Goal: Information Seeking & Learning: Find specific fact

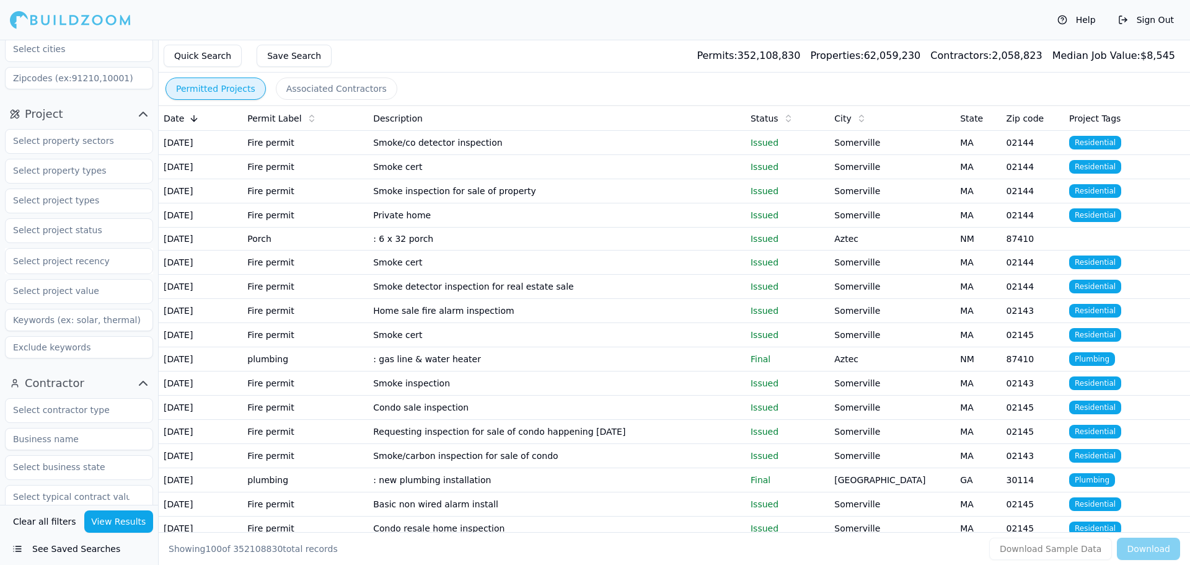
scroll to position [124, 0]
click at [76, 401] on input at bounding box center [79, 409] width 148 height 22
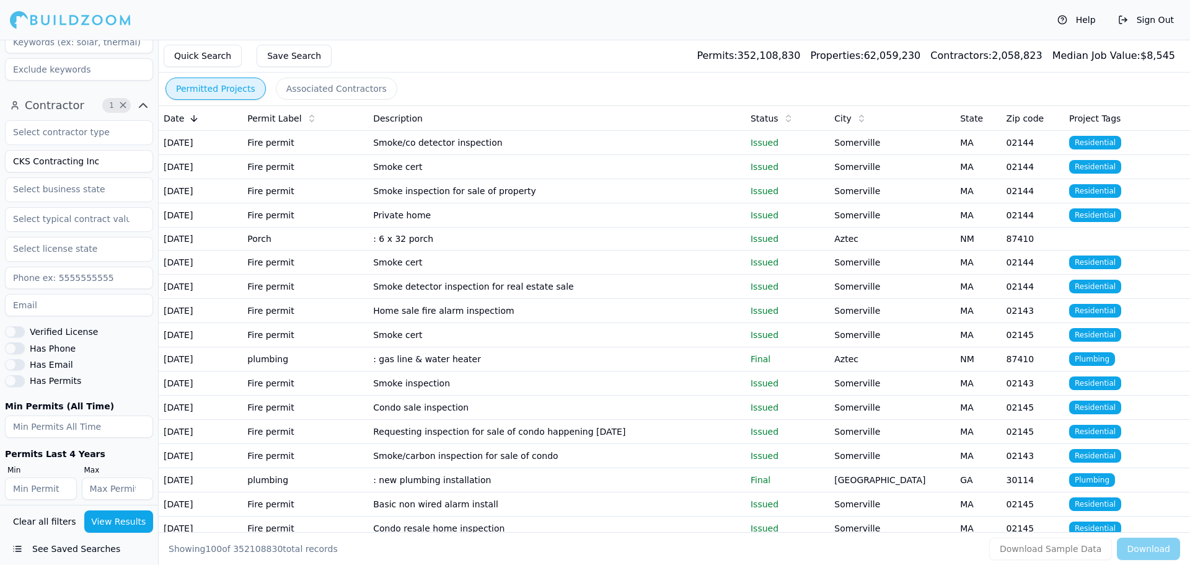
scroll to position [382, 0]
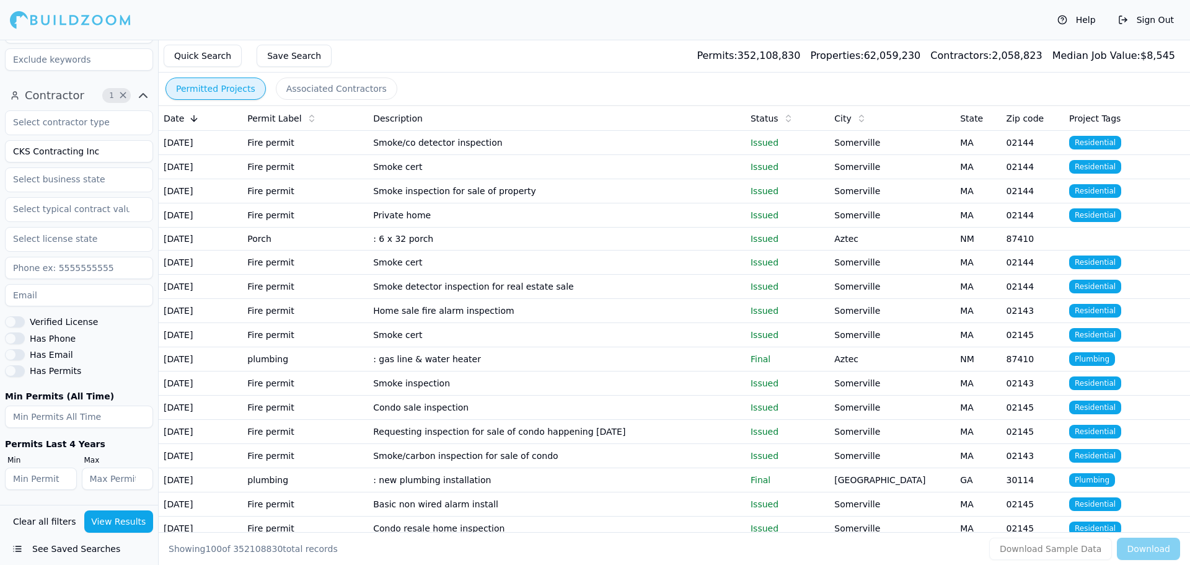
type input "CKS Contracting Inc"
click at [132, 519] on button "View Results" at bounding box center [118, 521] width 69 height 22
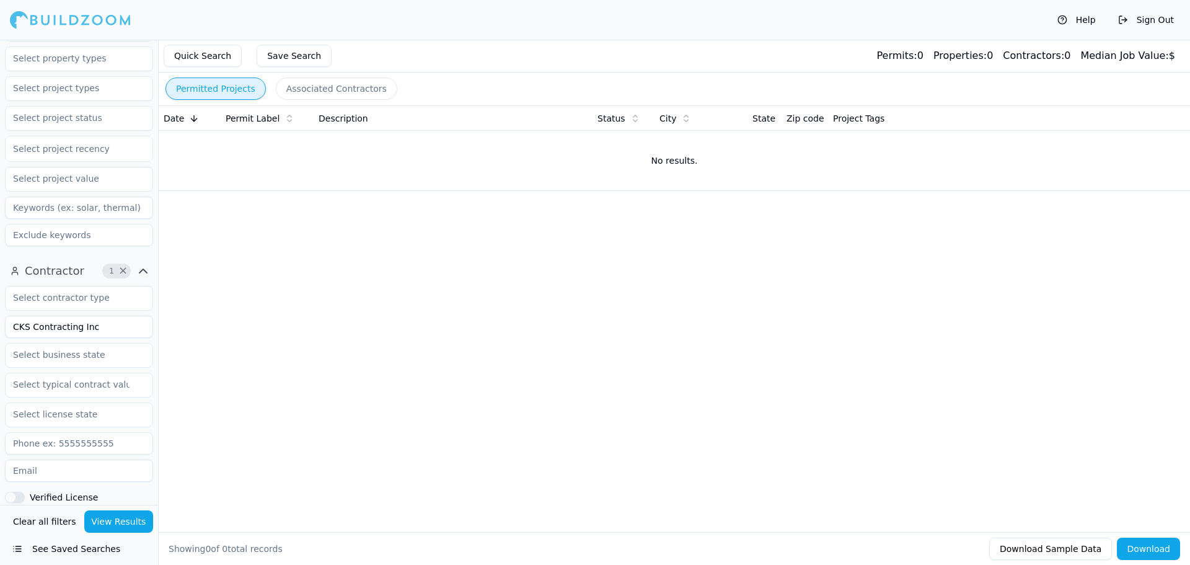
scroll to position [248, 0]
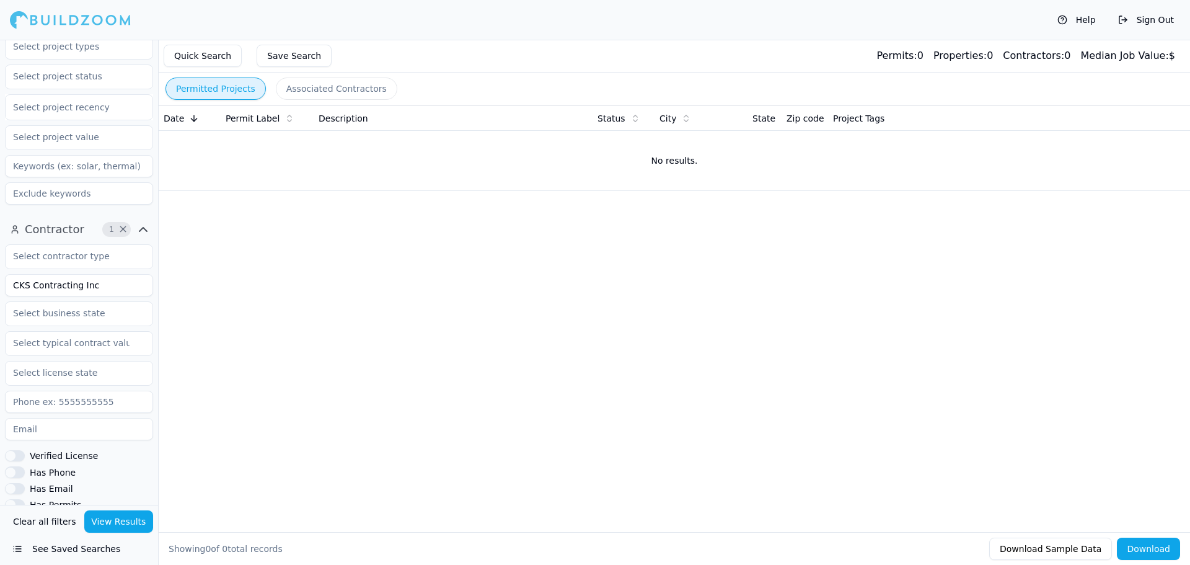
drag, startPoint x: 93, startPoint y: 277, endPoint x: 93, endPoint y: 284, distance: 6.8
click at [93, 282] on input "CKS Contracting Inc" at bounding box center [79, 285] width 148 height 22
drag, startPoint x: 93, startPoint y: 284, endPoint x: 68, endPoint y: 300, distance: 29.6
click at [68, 300] on div "CKS Contracting Inc Verified License Has Phone Has Email Has Permits Min Permit…" at bounding box center [79, 433] width 148 height 379
type input "CKS Contrac"
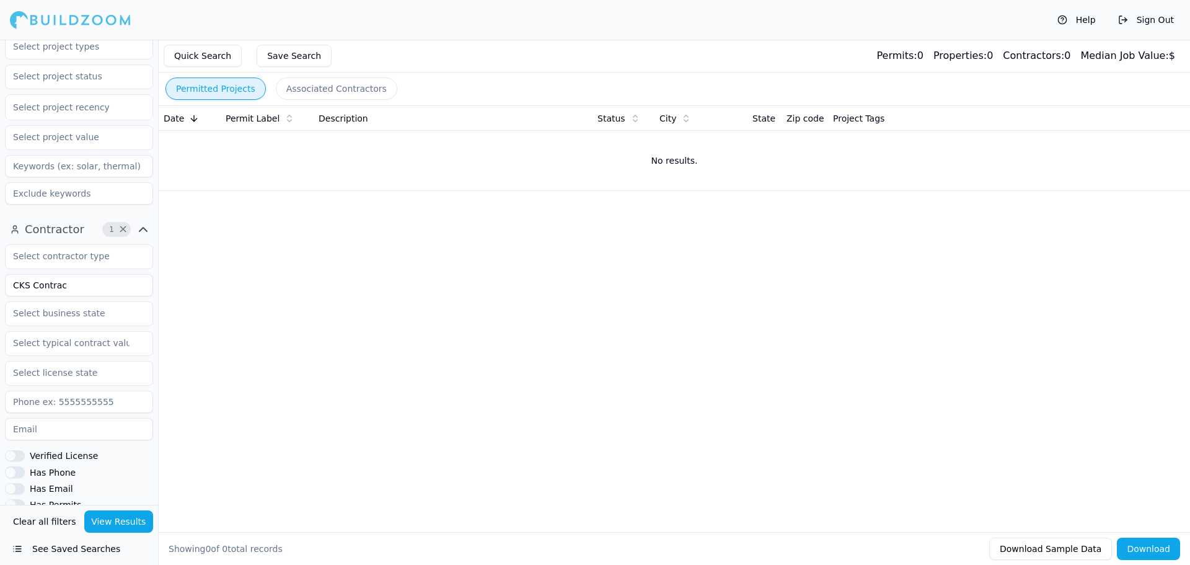
click at [141, 521] on button "View Results" at bounding box center [118, 521] width 69 height 22
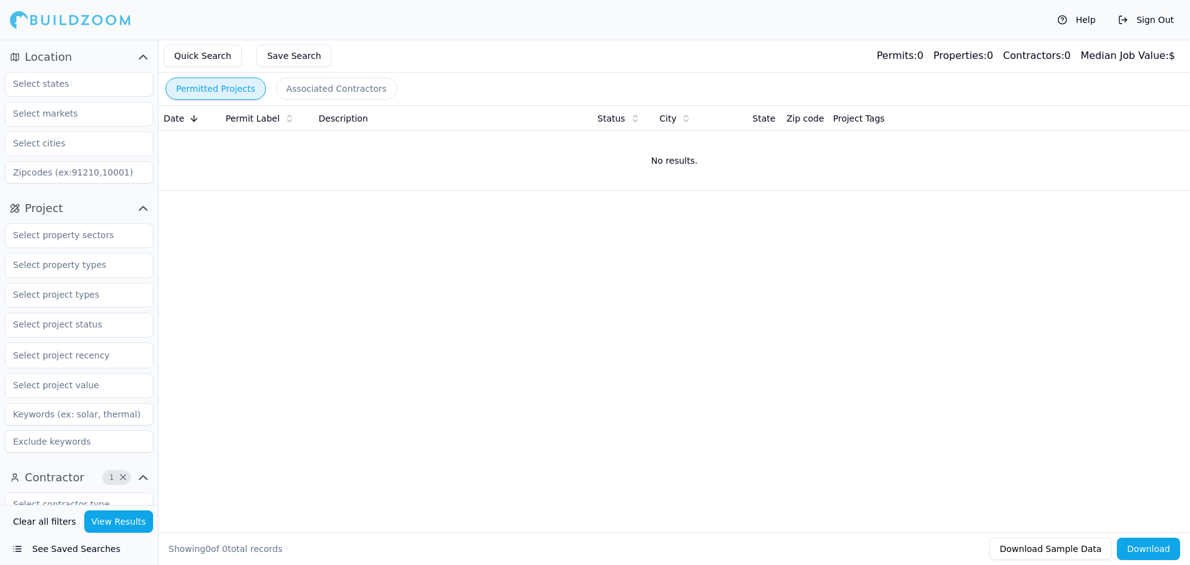
click at [139, 515] on button "View Results" at bounding box center [118, 521] width 69 height 22
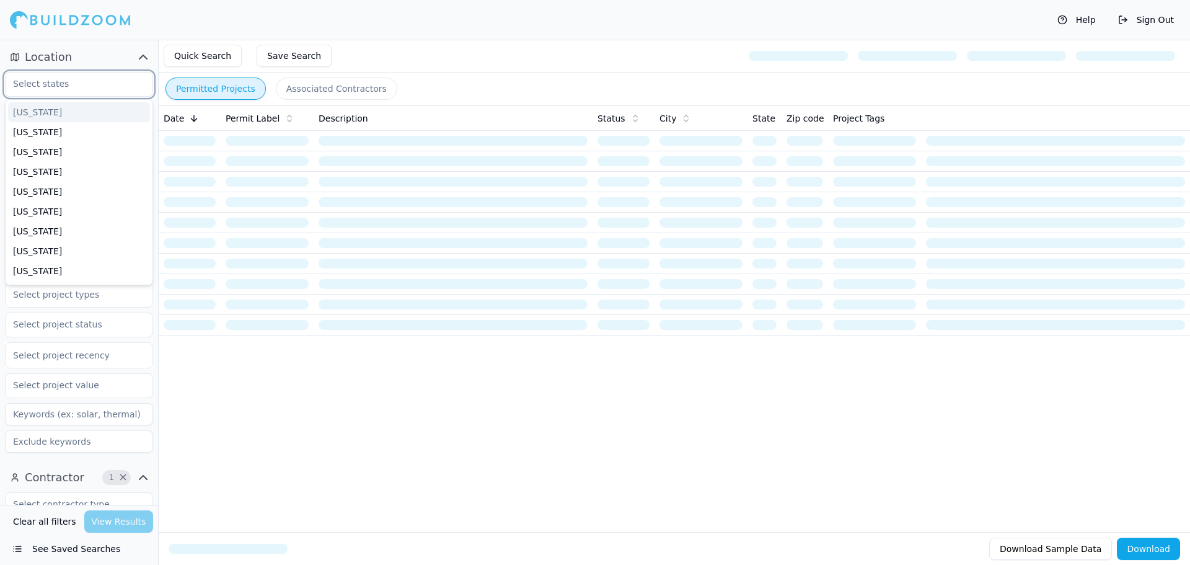
click at [66, 81] on input "text" at bounding box center [71, 84] width 131 height 22
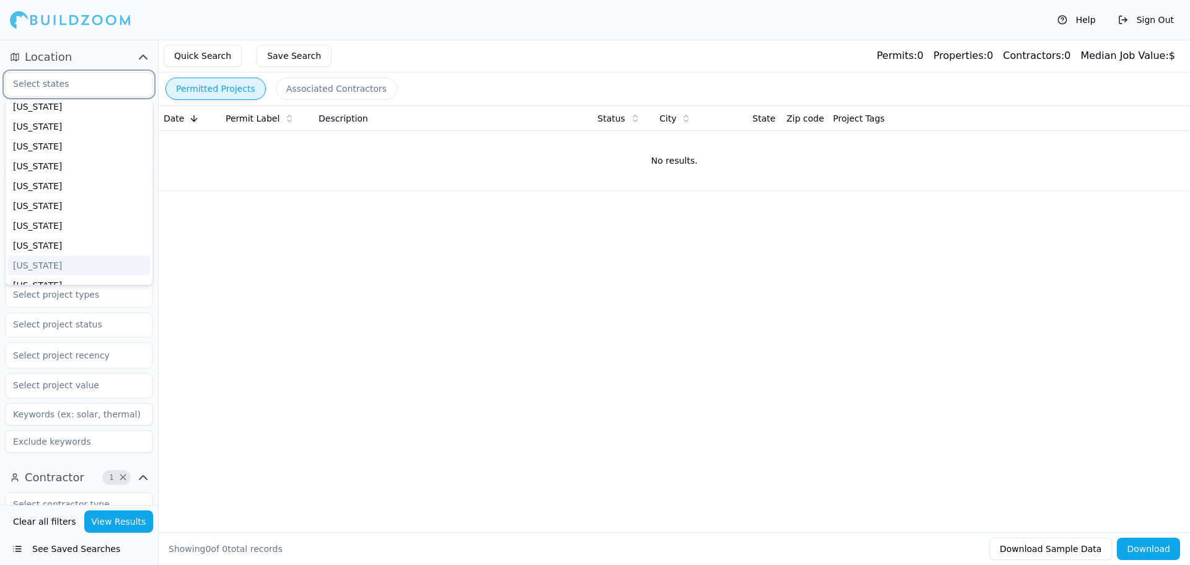
scroll to position [124, 0]
click at [63, 167] on div "Florida" at bounding box center [79, 167] width 142 height 20
click at [143, 518] on button "View Results" at bounding box center [118, 521] width 69 height 22
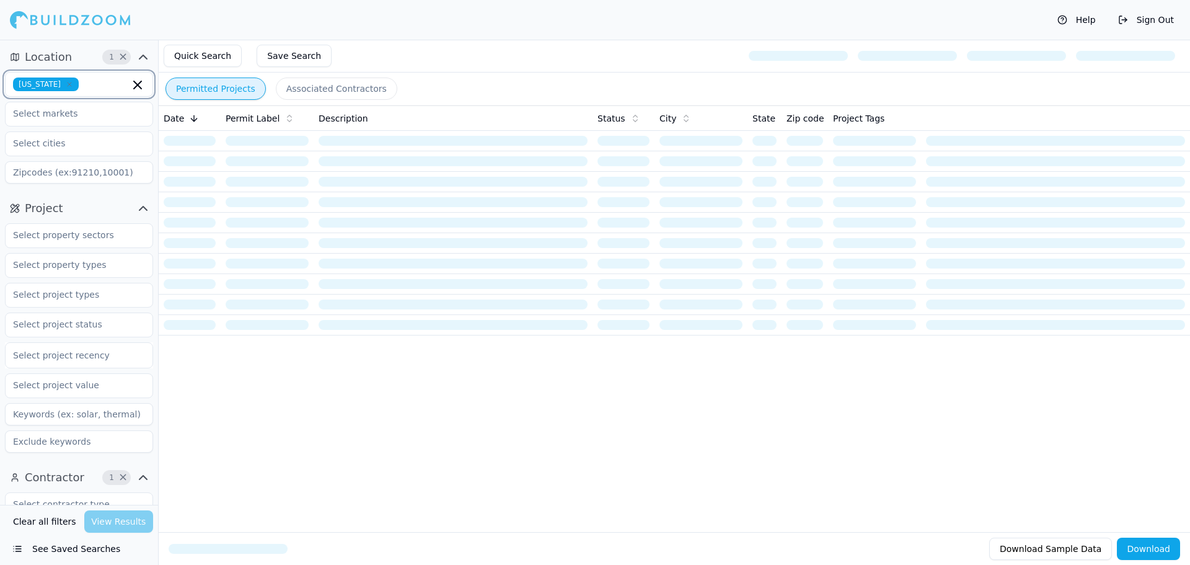
click at [136, 82] on icon "button" at bounding box center [137, 85] width 15 height 15
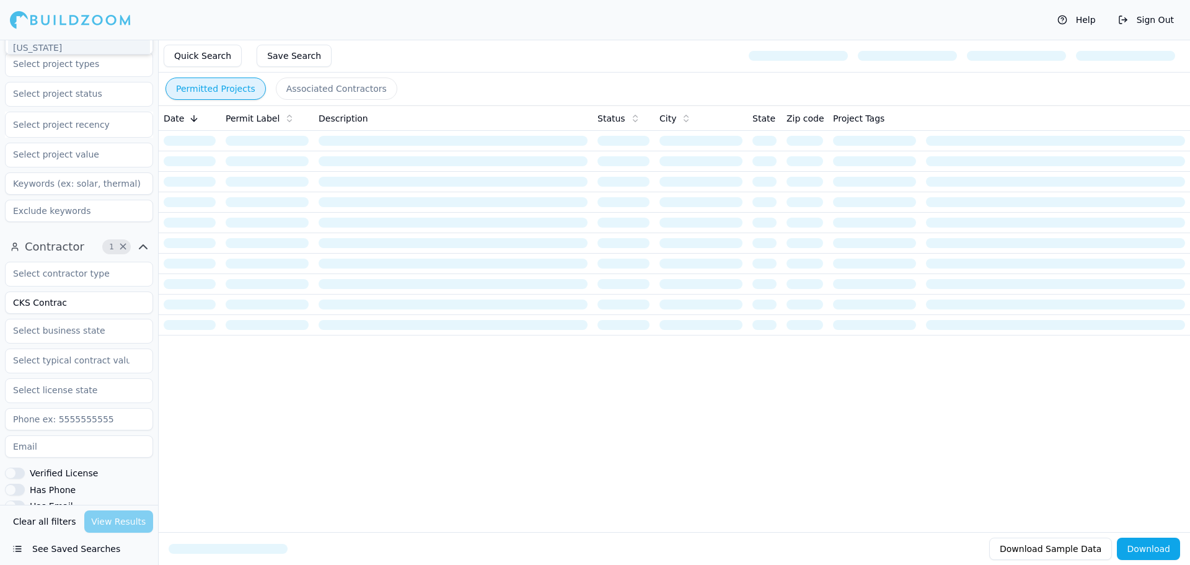
scroll to position [248, 0]
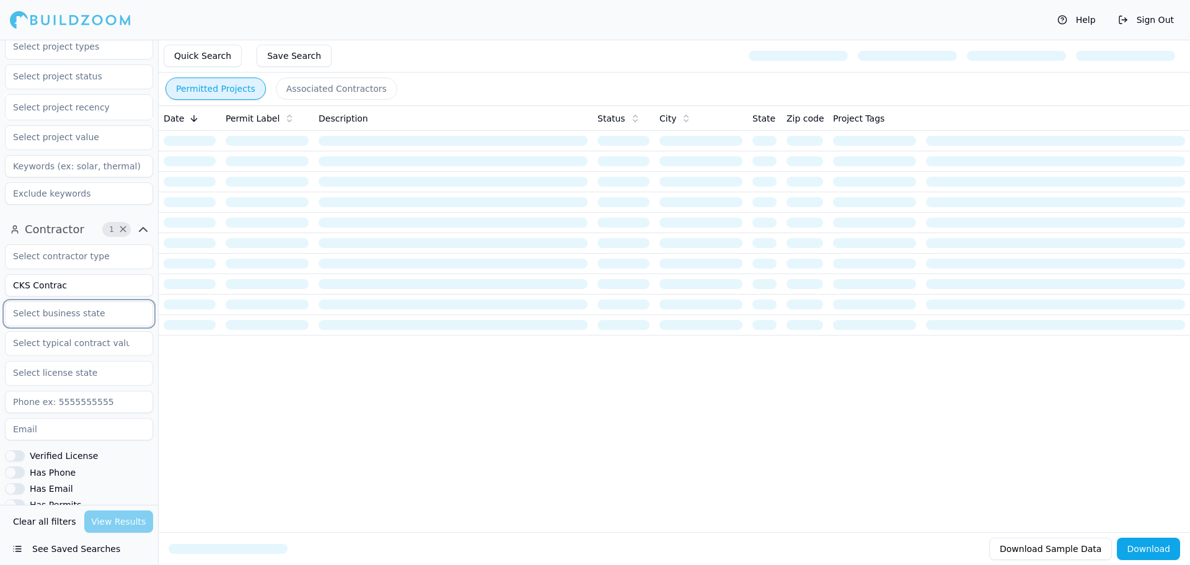
click at [94, 316] on input "text" at bounding box center [71, 313] width 131 height 22
type input "fl"
click at [100, 342] on div "Florida" at bounding box center [79, 342] width 142 height 20
click at [164, 369] on div "Date Permit Label Description Status City State Zip code Project Tags" at bounding box center [675, 298] width 1032 height 387
click at [247, 436] on div "Date Permit Label Description Status City State Zip code Project Tags" at bounding box center [675, 298] width 1032 height 387
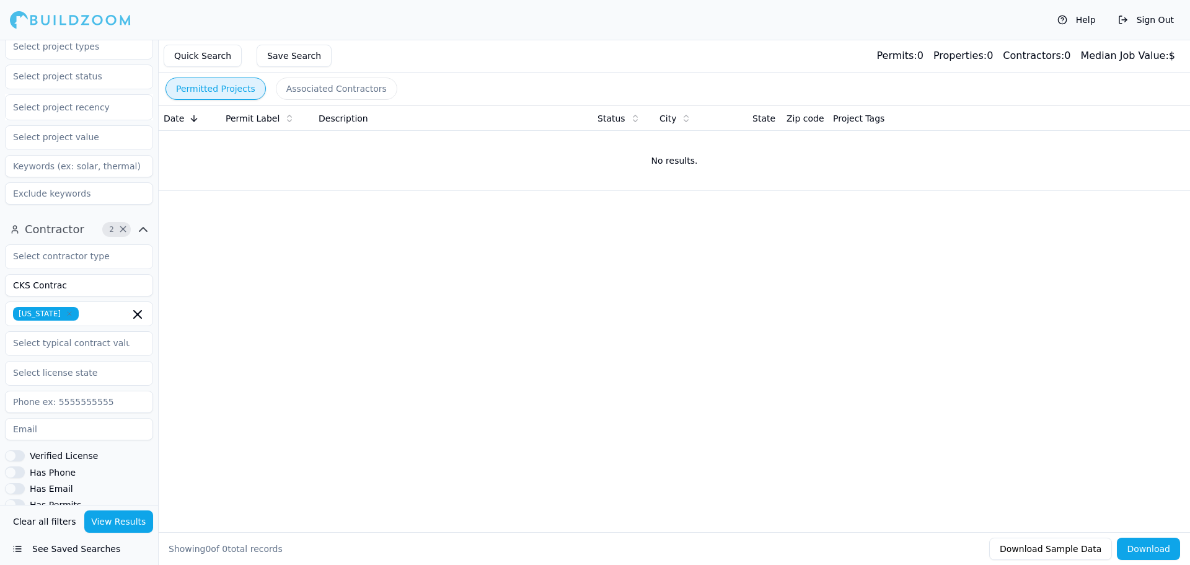
click at [115, 523] on button "View Results" at bounding box center [118, 521] width 69 height 22
drag, startPoint x: 74, startPoint y: 286, endPoint x: 29, endPoint y: 295, distance: 46.2
click at [29, 295] on input "CKS Contrac" at bounding box center [79, 285] width 148 height 22
click at [133, 516] on button "View Results" at bounding box center [118, 521] width 69 height 22
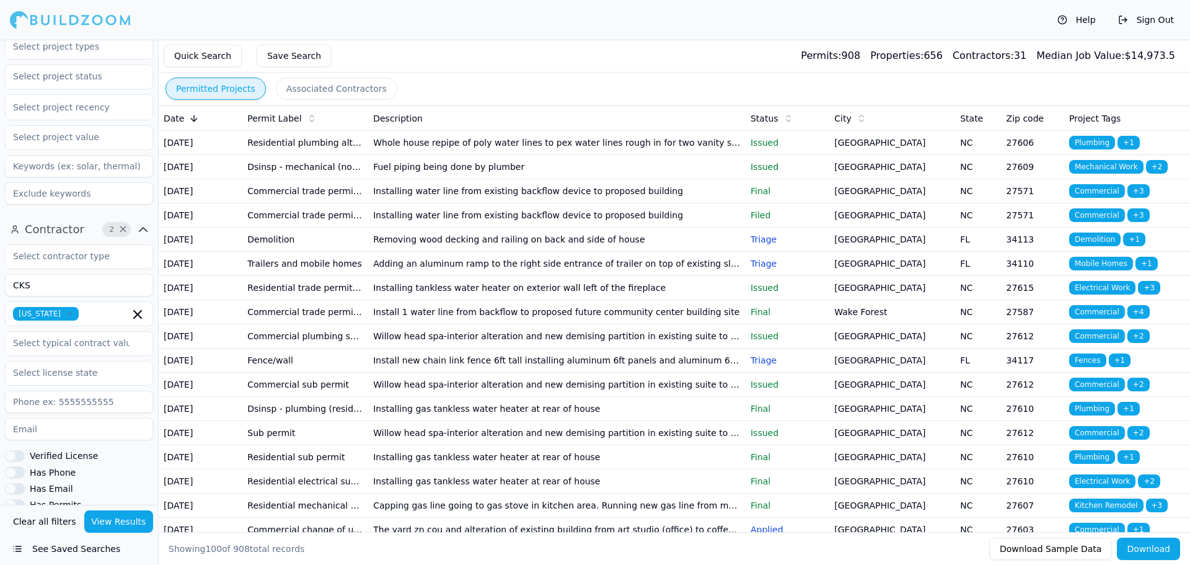
click at [36, 287] on input "CKS" at bounding box center [79, 285] width 148 height 22
click at [115, 525] on button "View Results" at bounding box center [118, 521] width 69 height 22
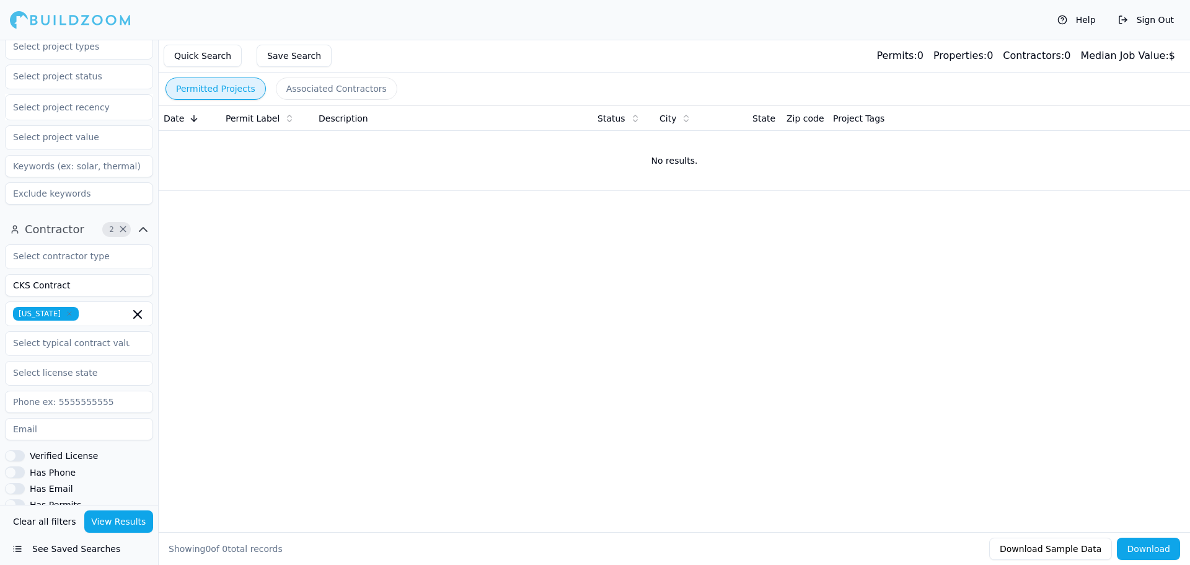
drag, startPoint x: 138, startPoint y: 286, endPoint x: 30, endPoint y: 295, distance: 108.2
click at [30, 295] on input "CKS Contract" at bounding box center [79, 285] width 148 height 22
type input "CKS"
click at [131, 526] on button "View Results" at bounding box center [118, 521] width 69 height 22
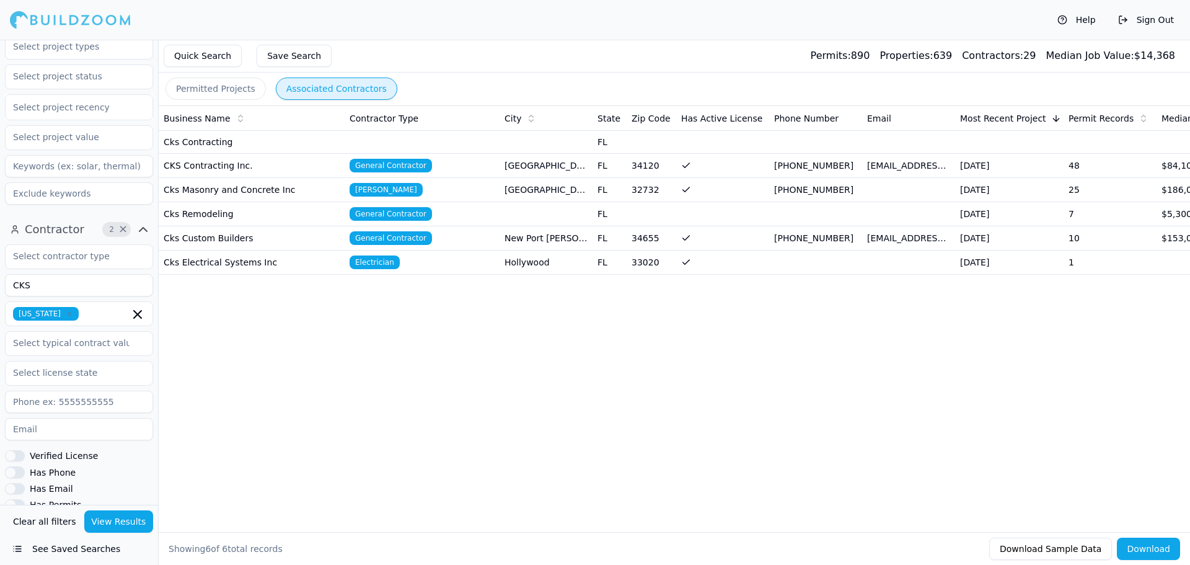
click at [335, 84] on button "Associated Contractors" at bounding box center [337, 89] width 122 height 22
click at [272, 159] on td "CKS Contracting Inc." at bounding box center [252, 166] width 186 height 24
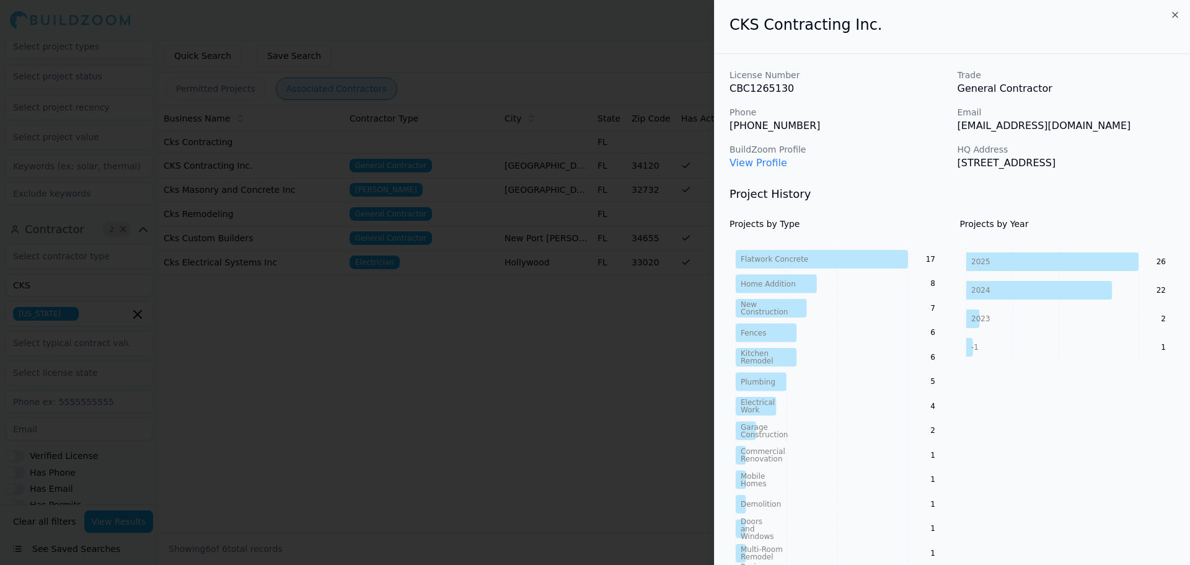
click at [760, 158] on link "View Profile" at bounding box center [759, 163] width 58 height 12
